Goal: Task Accomplishment & Management: Use online tool/utility

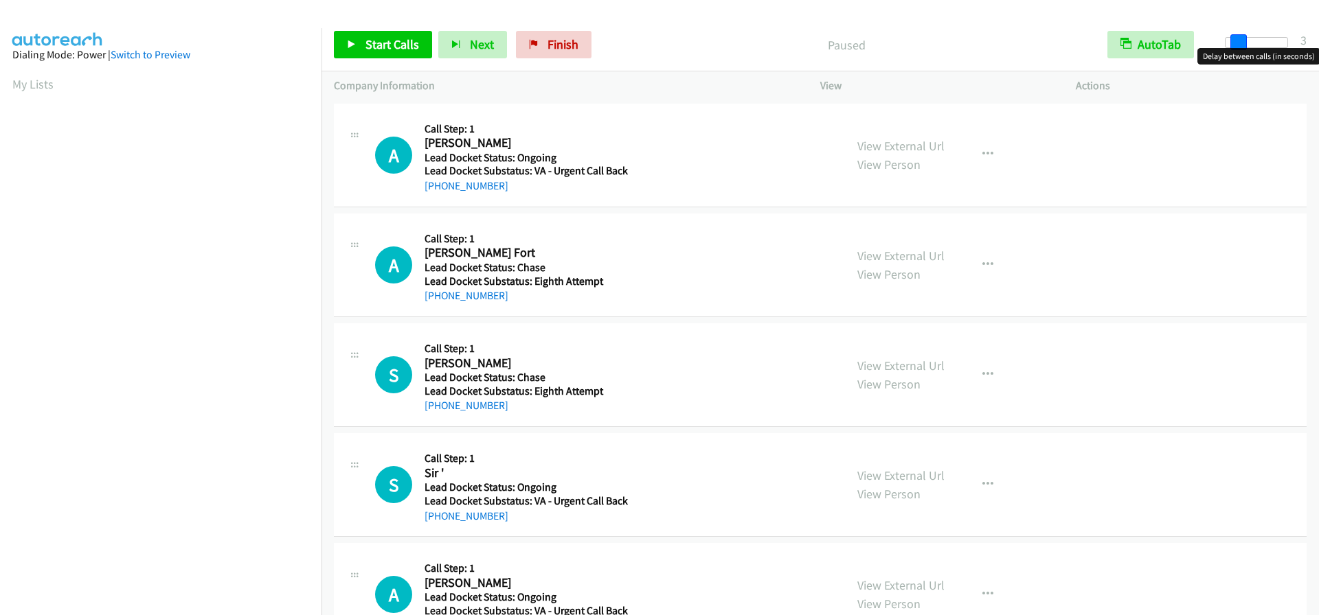
drag, startPoint x: 1224, startPoint y: 45, endPoint x: 1318, endPoint y: 44, distance: 94.1
click at [1318, 44] on div "Start Calls Pause Next Finish Paused AutoTab AutoTab 3" at bounding box center [819, 45] width 997 height 53
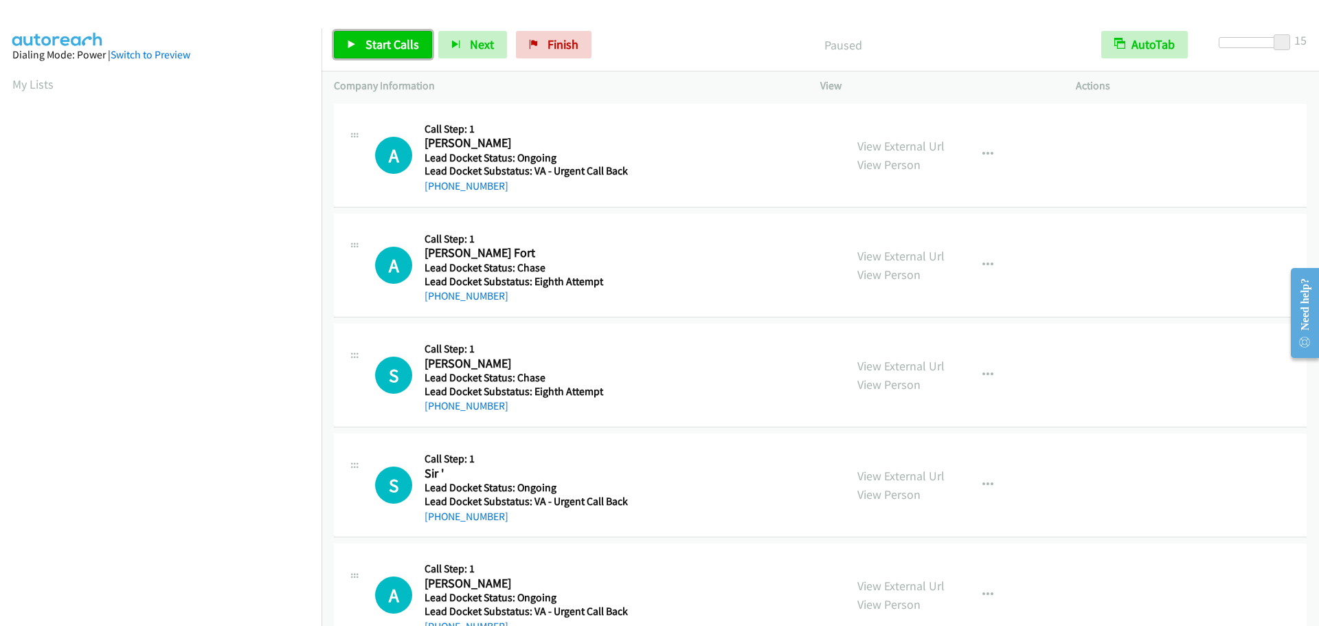
click at [394, 51] on span "Start Calls" at bounding box center [392, 44] width 54 height 16
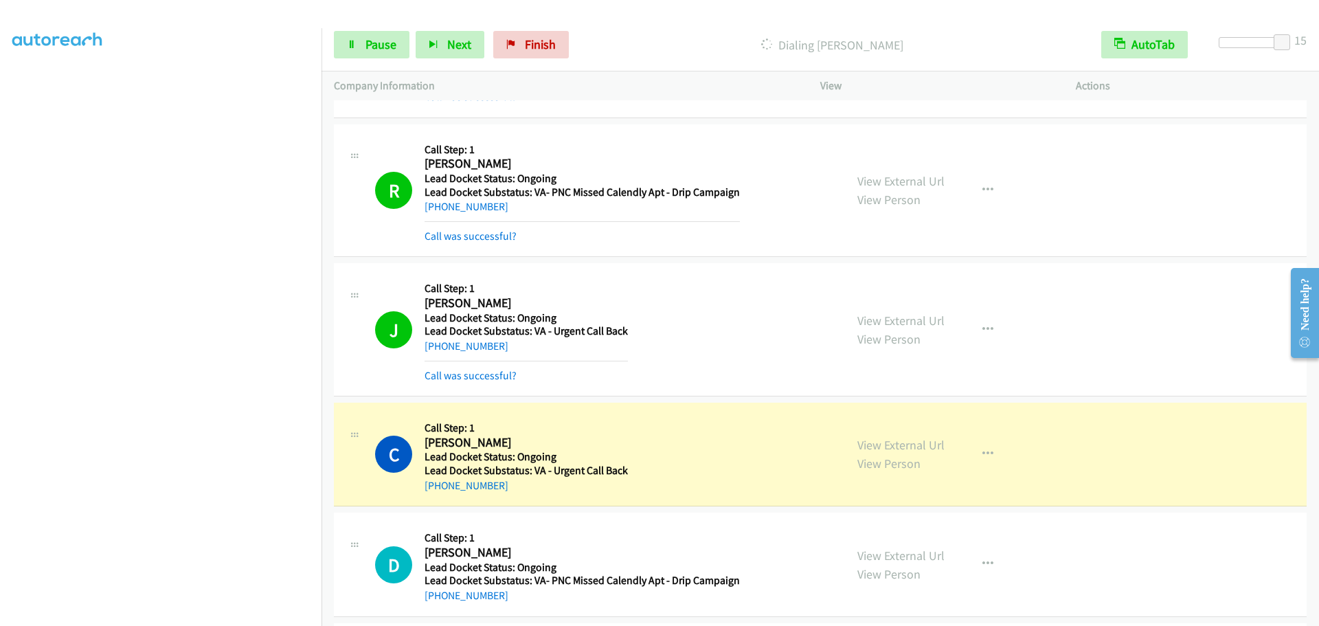
scroll to position [1511, 0]
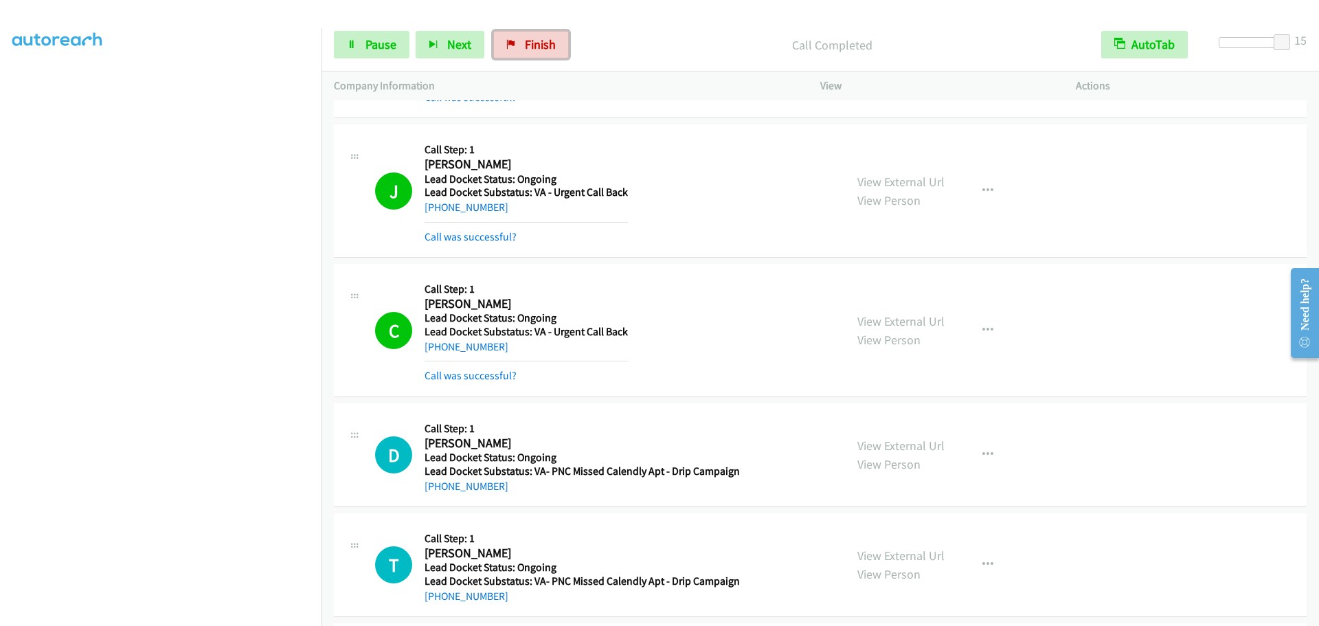
drag, startPoint x: 539, startPoint y: 43, endPoint x: 713, endPoint y: 53, distance: 174.8
click at [539, 43] on span "Finish" at bounding box center [540, 44] width 31 height 16
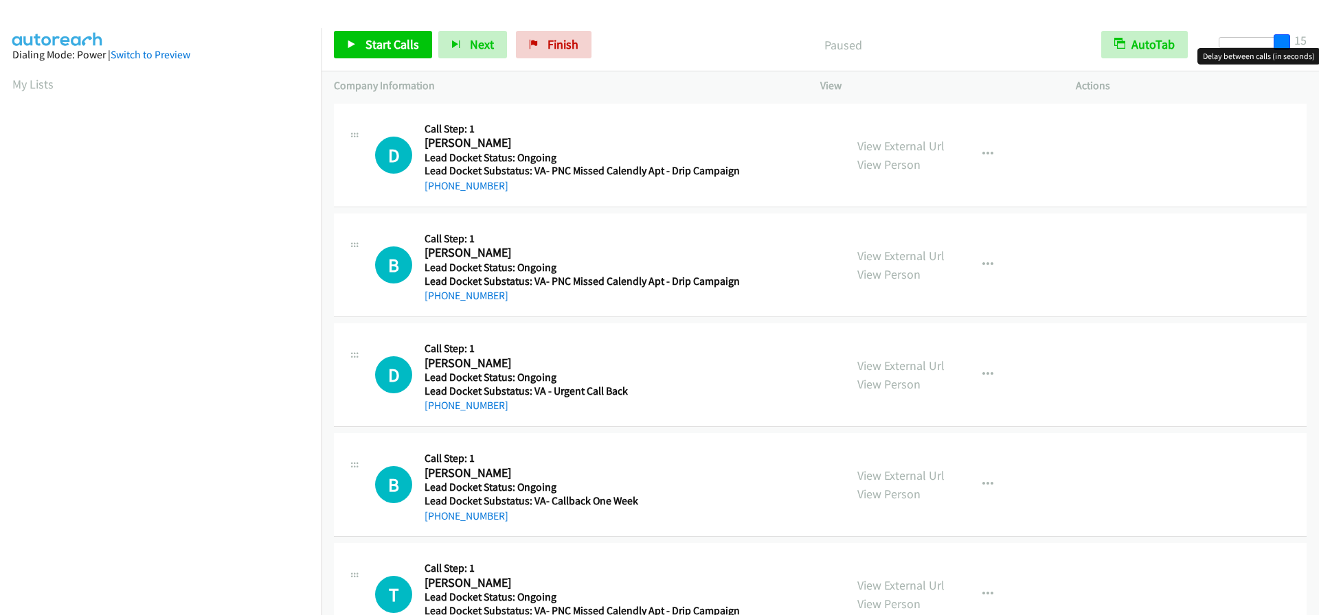
drag, startPoint x: 1223, startPoint y: 42, endPoint x: 1336, endPoint y: 43, distance: 113.4
click at [1318, 43] on html "Start Calls Pause Next Finish Paused AutoTab AutoTab 15 Company Information Inf…" at bounding box center [659, 32] width 1319 height 65
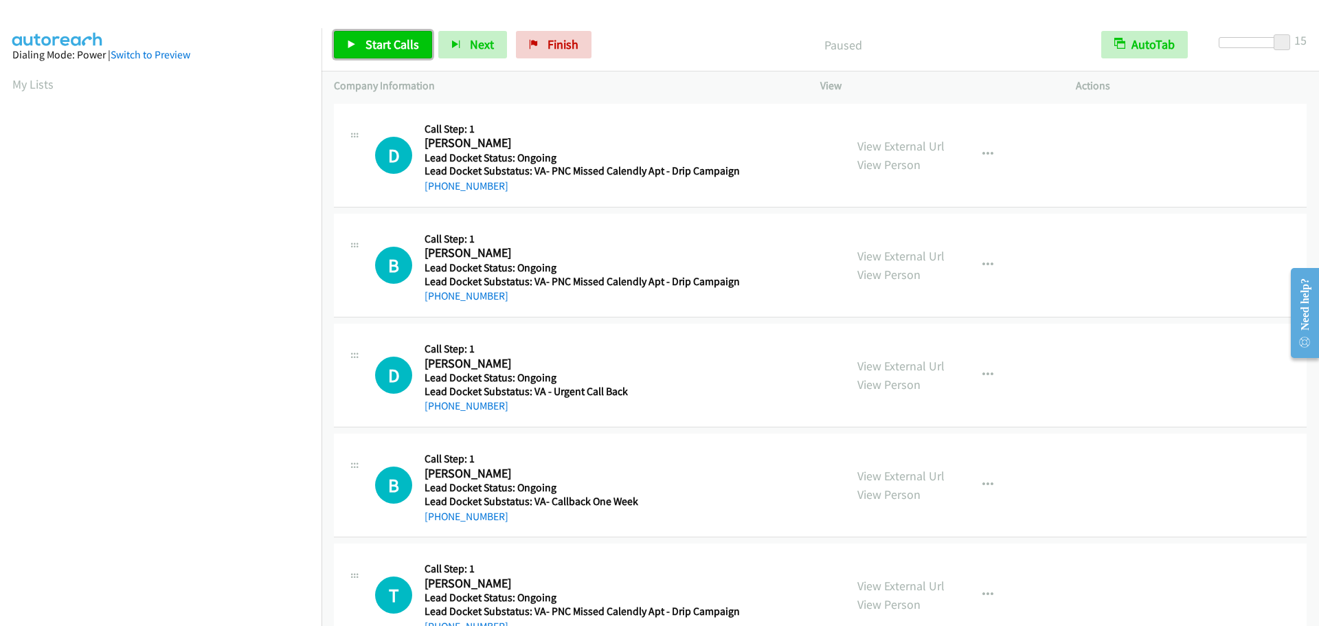
click at [386, 49] on span "Start Calls" at bounding box center [392, 44] width 54 height 16
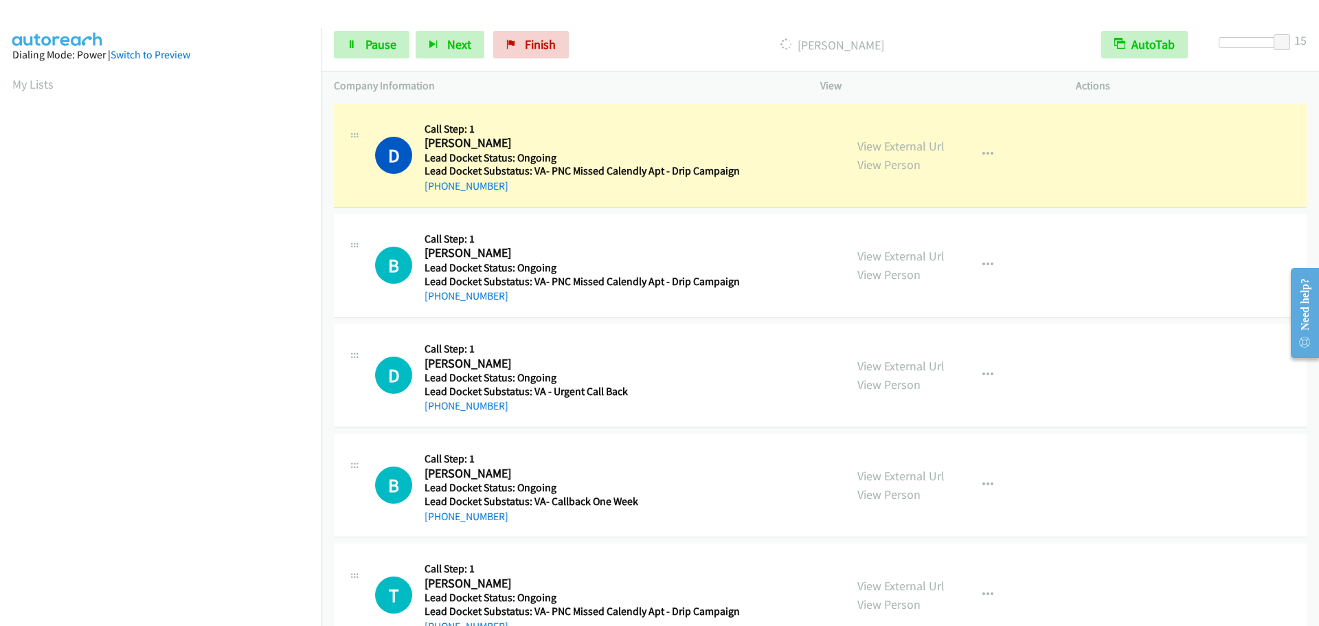
scroll to position [144, 0]
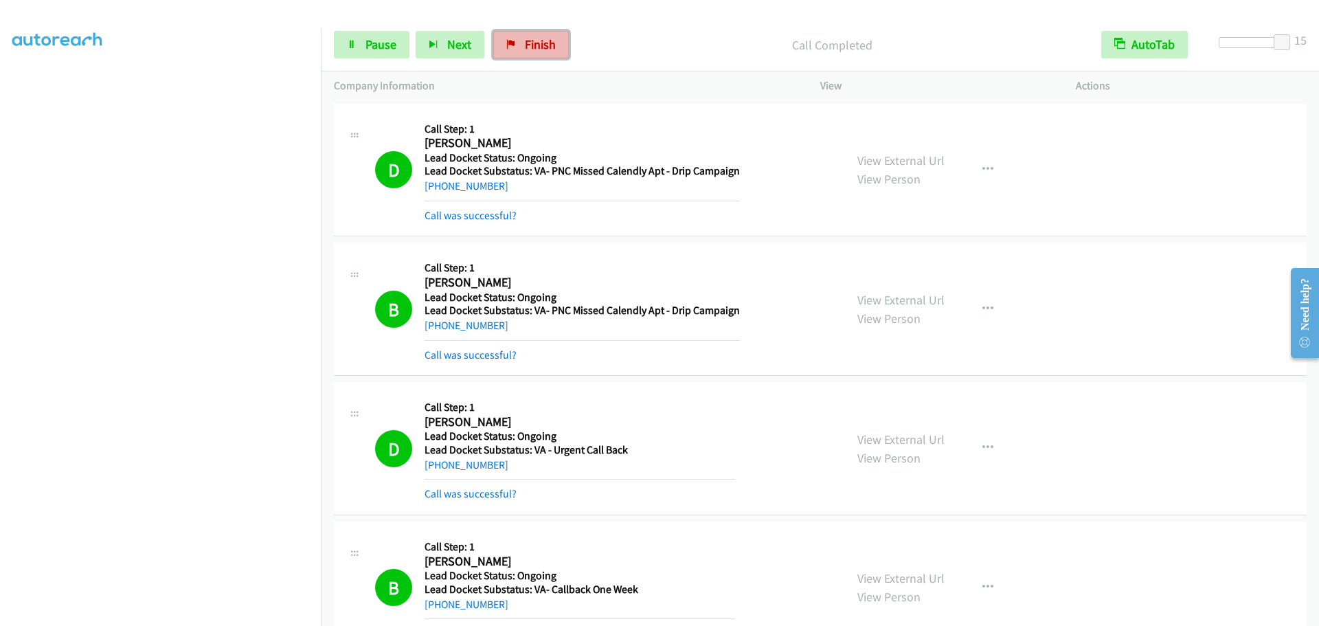
click at [536, 56] on link "Finish" at bounding box center [531, 44] width 76 height 27
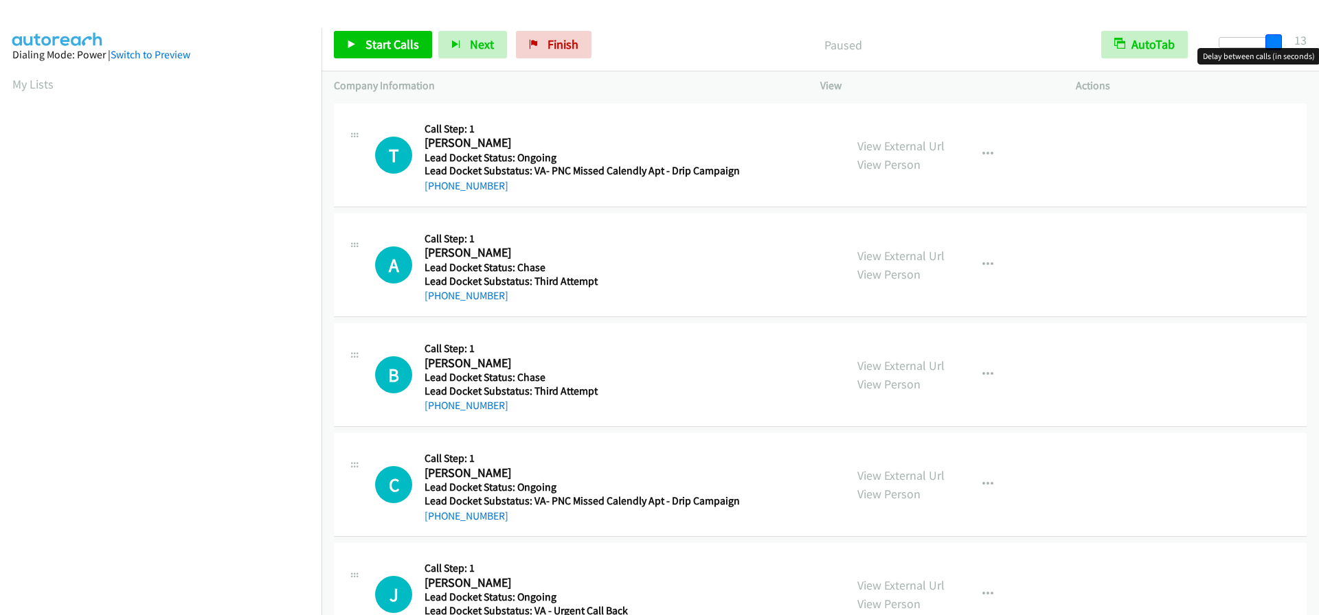
drag, startPoint x: 1223, startPoint y: 40, endPoint x: 1307, endPoint y: 40, distance: 83.8
click at [1307, 40] on div "Start Calls Pause Next Finish Paused AutoTab AutoTab 13" at bounding box center [819, 45] width 997 height 53
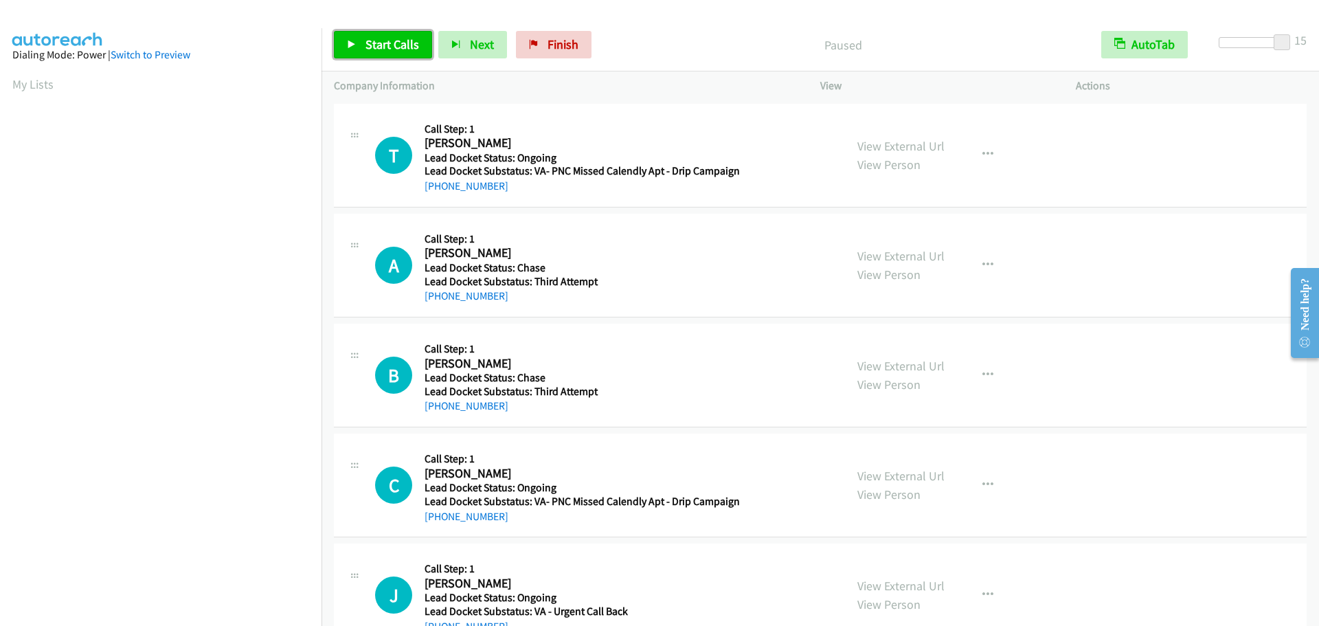
click at [393, 49] on span "Start Calls" at bounding box center [392, 44] width 54 height 16
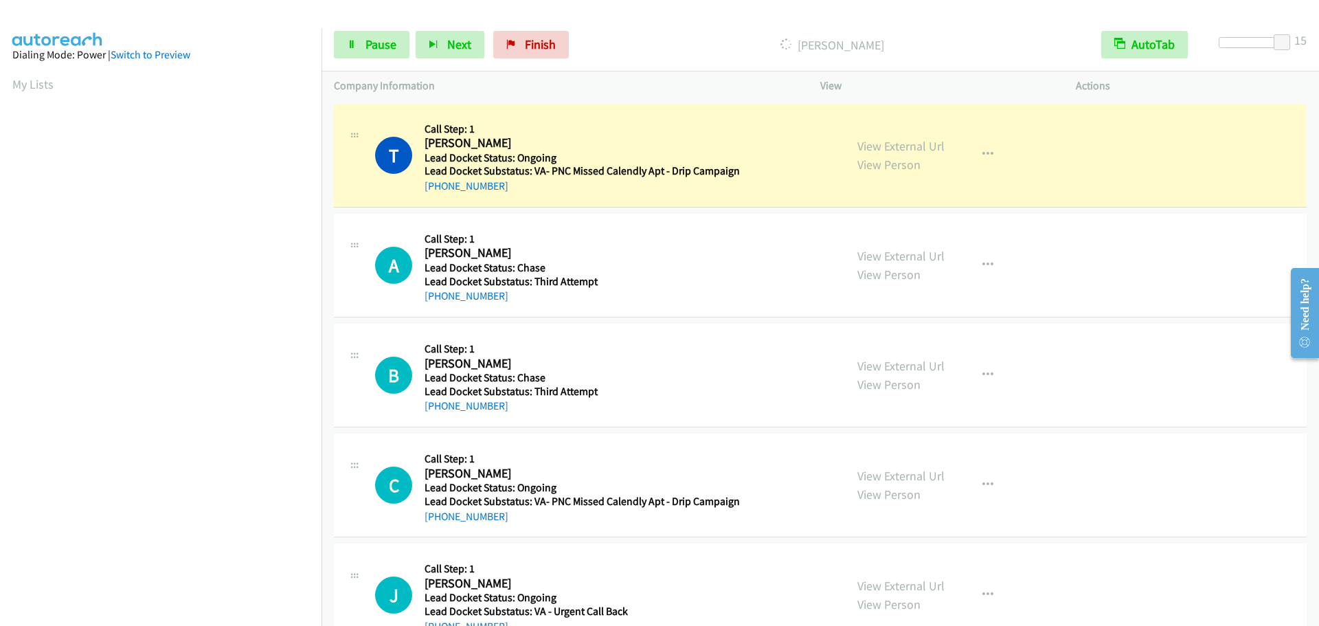
scroll to position [144, 0]
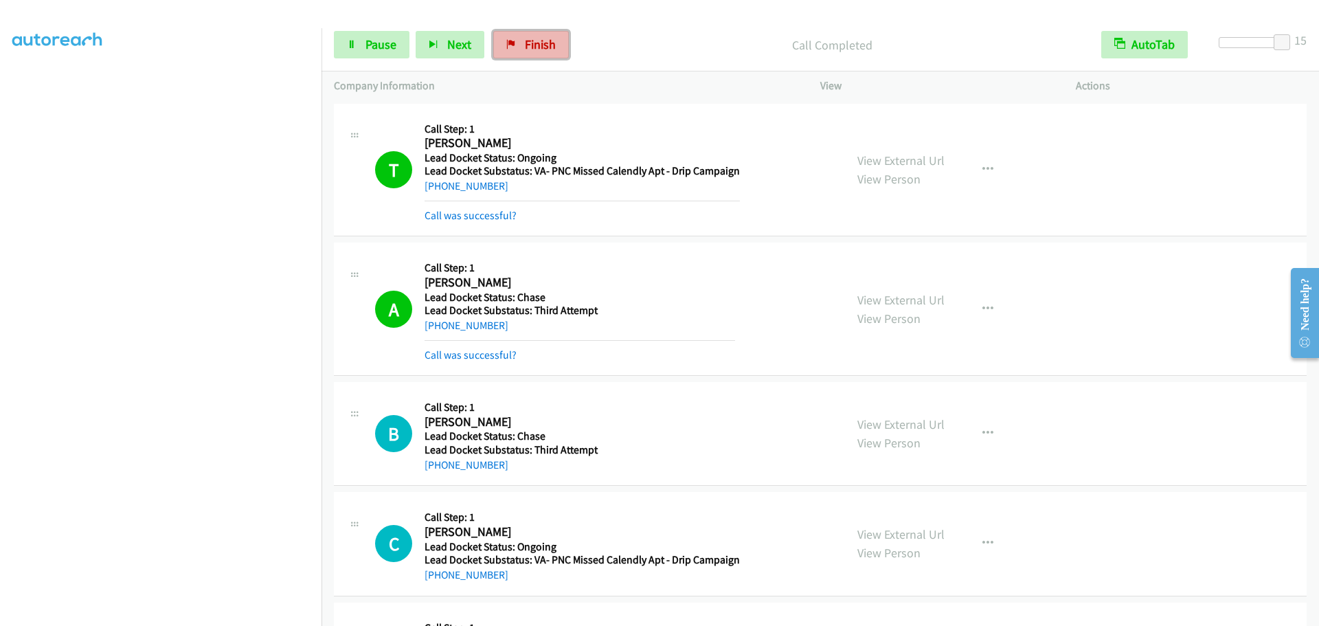
click at [534, 45] on span "Finish" at bounding box center [540, 44] width 31 height 16
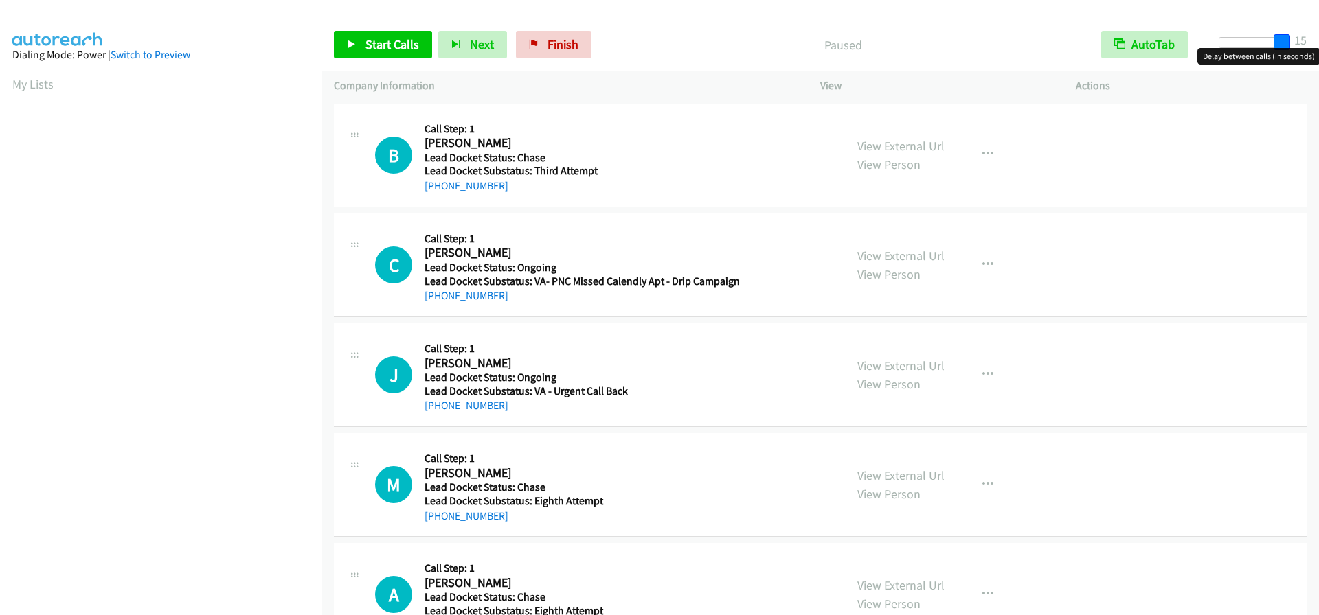
drag, startPoint x: 1232, startPoint y: 41, endPoint x: 1318, endPoint y: 28, distance: 86.9
click at [1318, 28] on div "Start Calls Pause Next Finish Paused AutoTab AutoTab 15" at bounding box center [819, 45] width 997 height 53
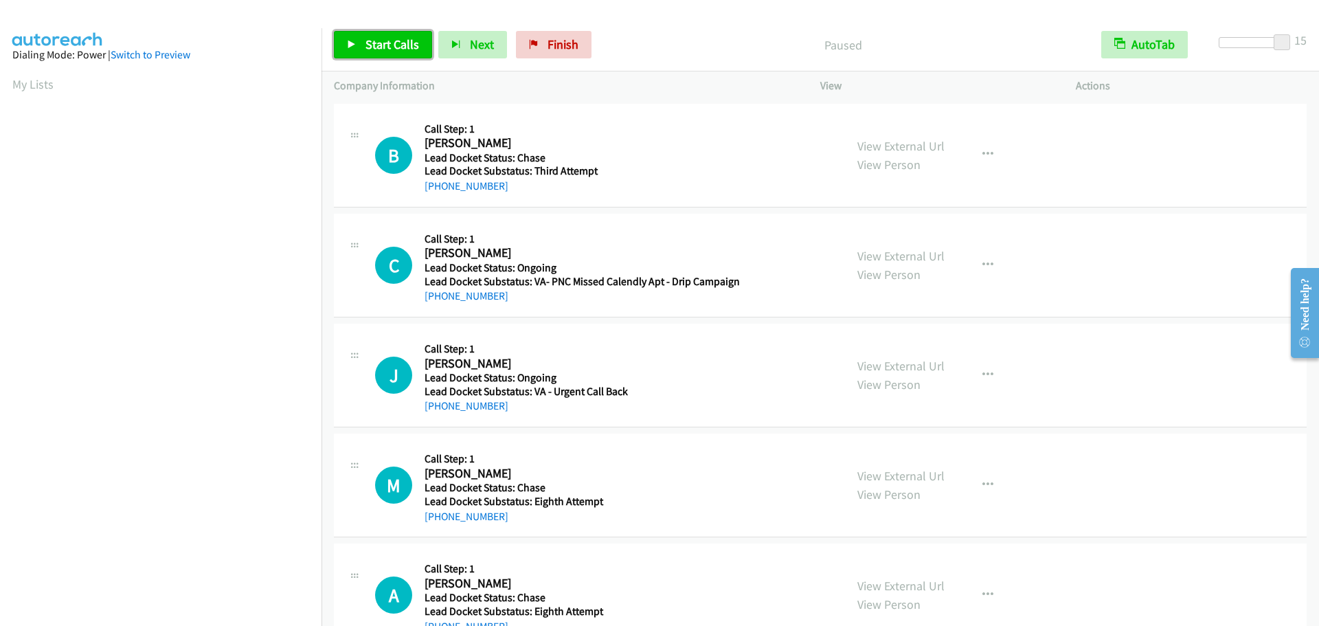
click at [399, 43] on span "Start Calls" at bounding box center [392, 44] width 54 height 16
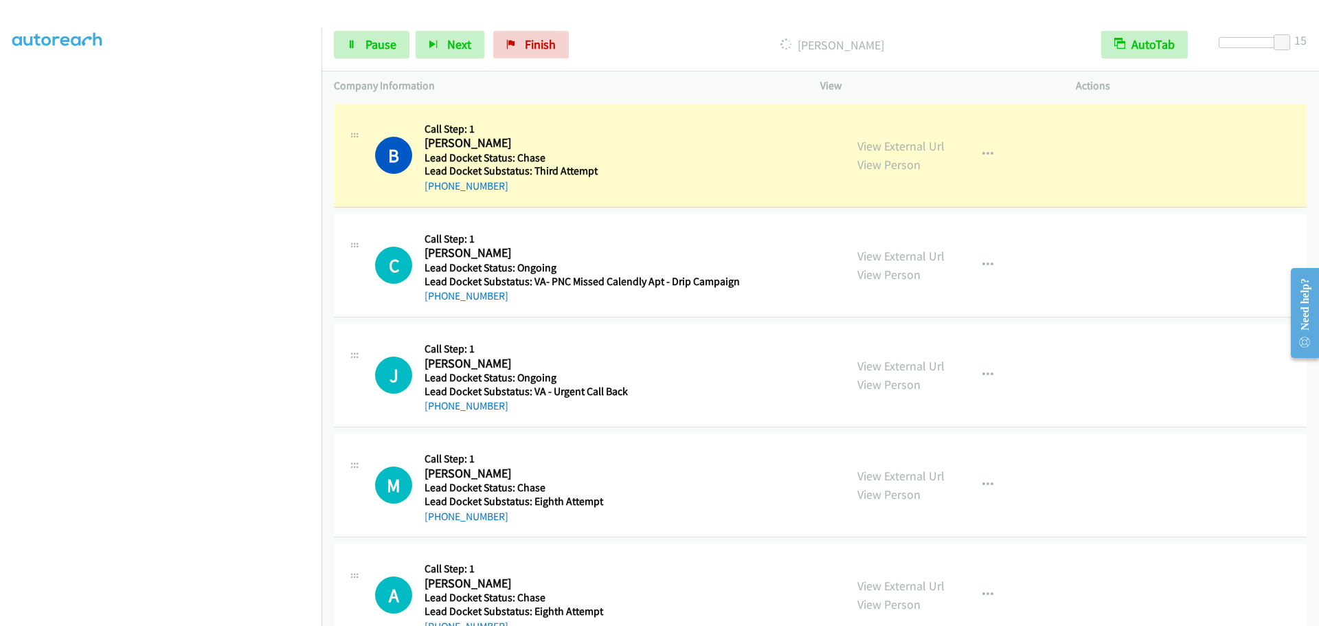
scroll to position [144, 0]
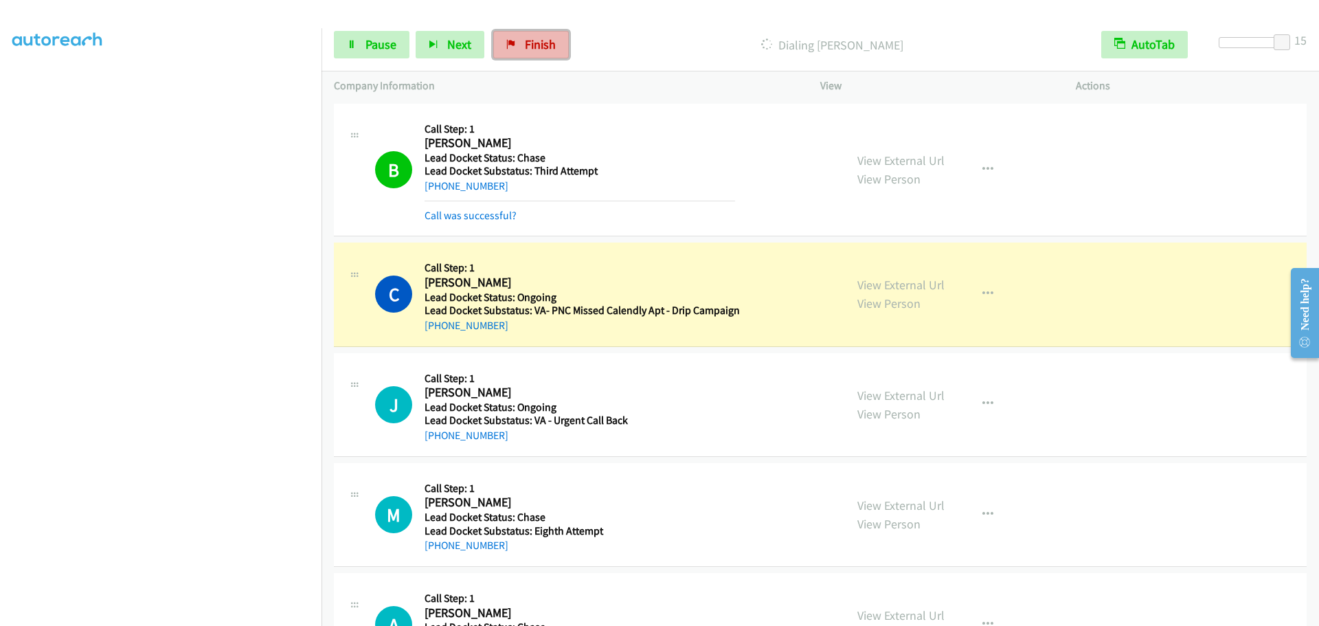
click at [525, 36] on span "Finish" at bounding box center [540, 44] width 31 height 16
